Goal: Task Accomplishment & Management: Use online tool/utility

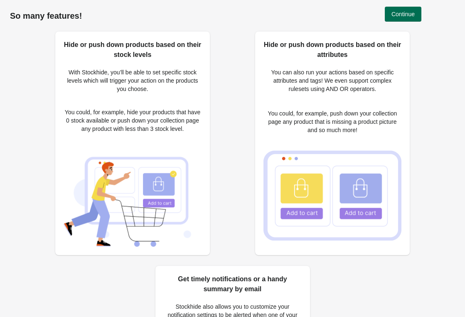
click at [389, 18] on button "Continue" at bounding box center [403, 14] width 37 height 15
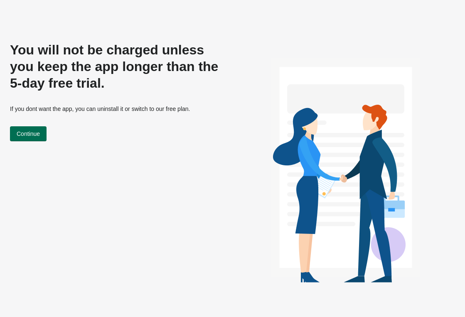
drag, startPoint x: 83, startPoint y: 150, endPoint x: 40, endPoint y: 136, distance: 45.2
click at [40, 136] on div "You will not be charged unless you keep the app longer than the 5-day free tria…" at bounding box center [116, 166] width 212 height 249
click at [40, 136] on span "Continue" at bounding box center [28, 133] width 23 height 7
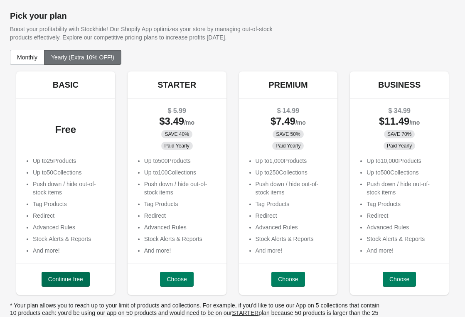
click at [79, 276] on span "Continue free" at bounding box center [65, 279] width 35 height 7
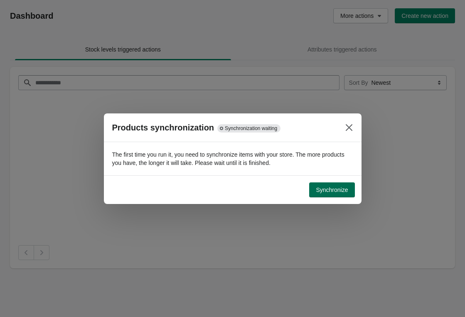
click at [339, 190] on span "Synchronize" at bounding box center [332, 190] width 32 height 7
